Goal: Navigation & Orientation: Find specific page/section

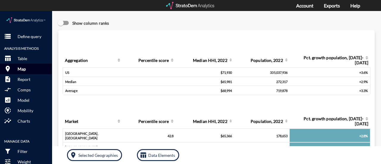
click p "Map"
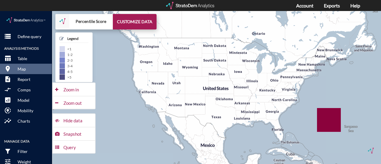
click at [183, 9] on div at bounding box center [190, 5] width 49 height 7
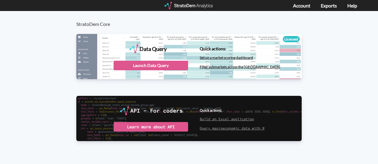
click at [179, 6] on div at bounding box center [188, 5] width 49 height 7
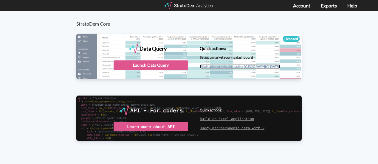
click at [207, 66] on link "Filter submarkets across the [GEOGRAPHIC_DATA]" at bounding box center [240, 66] width 80 height 4
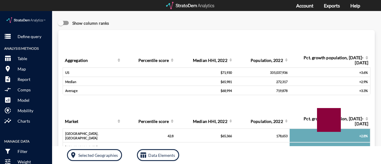
click at [180, 3] on div at bounding box center [190, 5] width 49 height 7
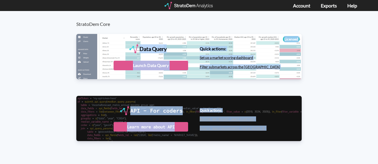
drag, startPoint x: 68, startPoint y: 33, endPoint x: 338, endPoint y: 99, distance: 277.6
click at [338, 99] on div "StratoDem Core Data Query Licensed StratoDem Data Query Query and analyze data …" at bounding box center [189, 85] width 378 height 149
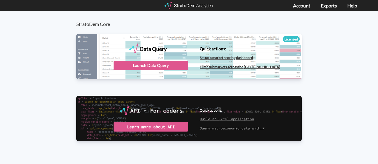
click at [338, 99] on div "StratoDem Core Data Query Licensed StratoDem Data Query Query and analyze data …" at bounding box center [189, 85] width 378 height 149
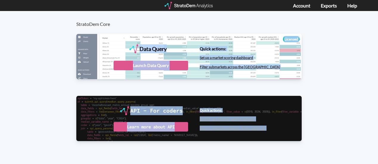
drag, startPoint x: 338, startPoint y: 99, endPoint x: 198, endPoint y: 23, distance: 158.6
click at [198, 23] on div "StratoDem Core Data Query Licensed StratoDem Data Query Query and analyze data …" at bounding box center [189, 85] width 378 height 149
click at [198, 23] on h3 "StratoDem Core" at bounding box center [191, 19] width 231 height 16
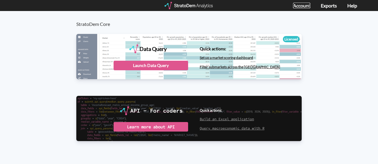
click at [296, 4] on link "Account" at bounding box center [301, 6] width 17 height 6
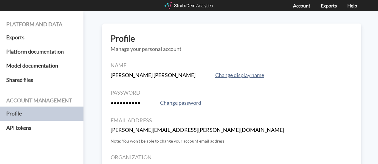
scroll to position [68, 0]
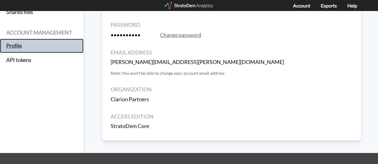
click at [27, 47] on h5 "Profile" at bounding box center [41, 46] width 83 height 14
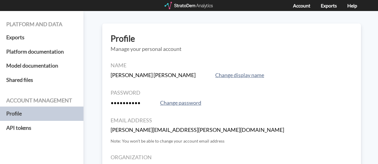
click at [187, 3] on div at bounding box center [188, 5] width 49 height 7
